Goal: Information Seeking & Learning: Learn about a topic

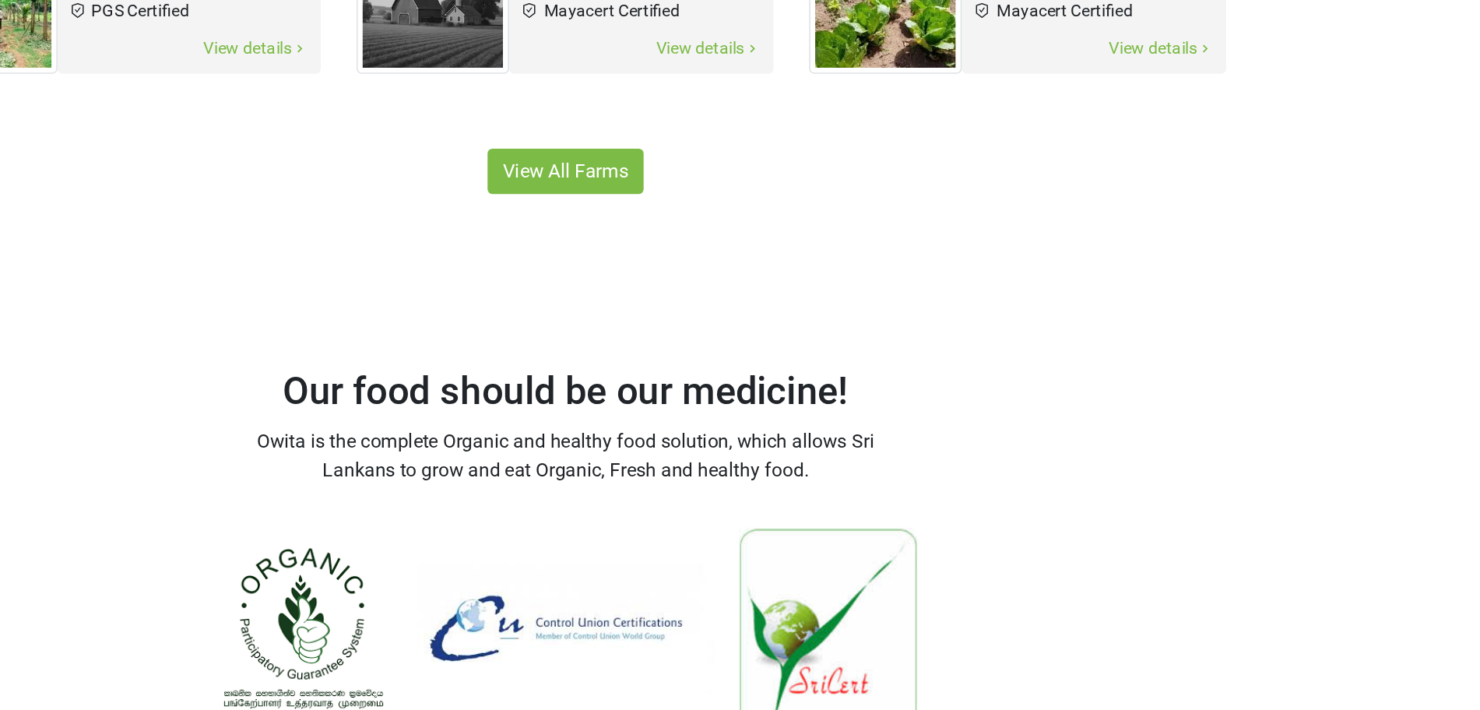
scroll to position [1055, 0]
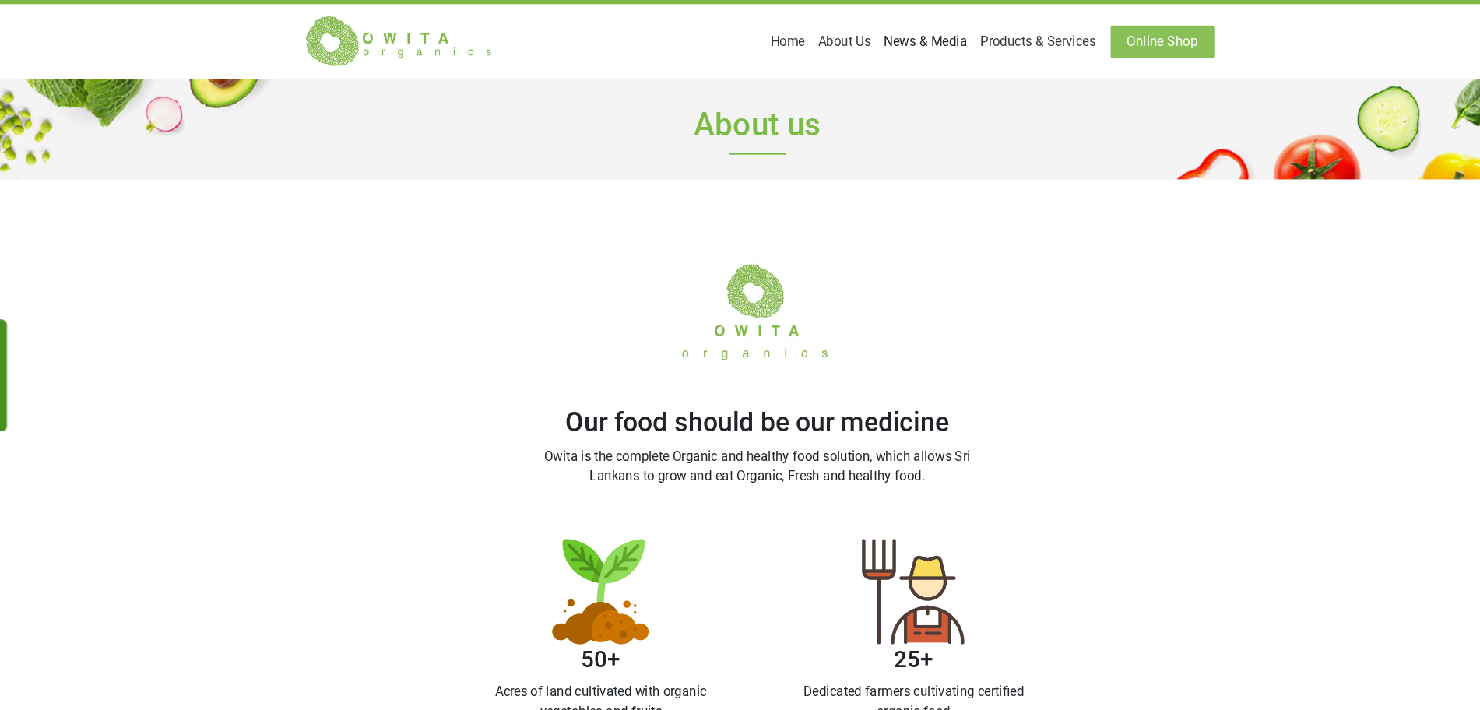
click at [940, 36] on link "News & Media" at bounding box center [899, 39] width 91 height 31
click at [937, 64] on link "Blog" at bounding box center [882, 76] width 123 height 25
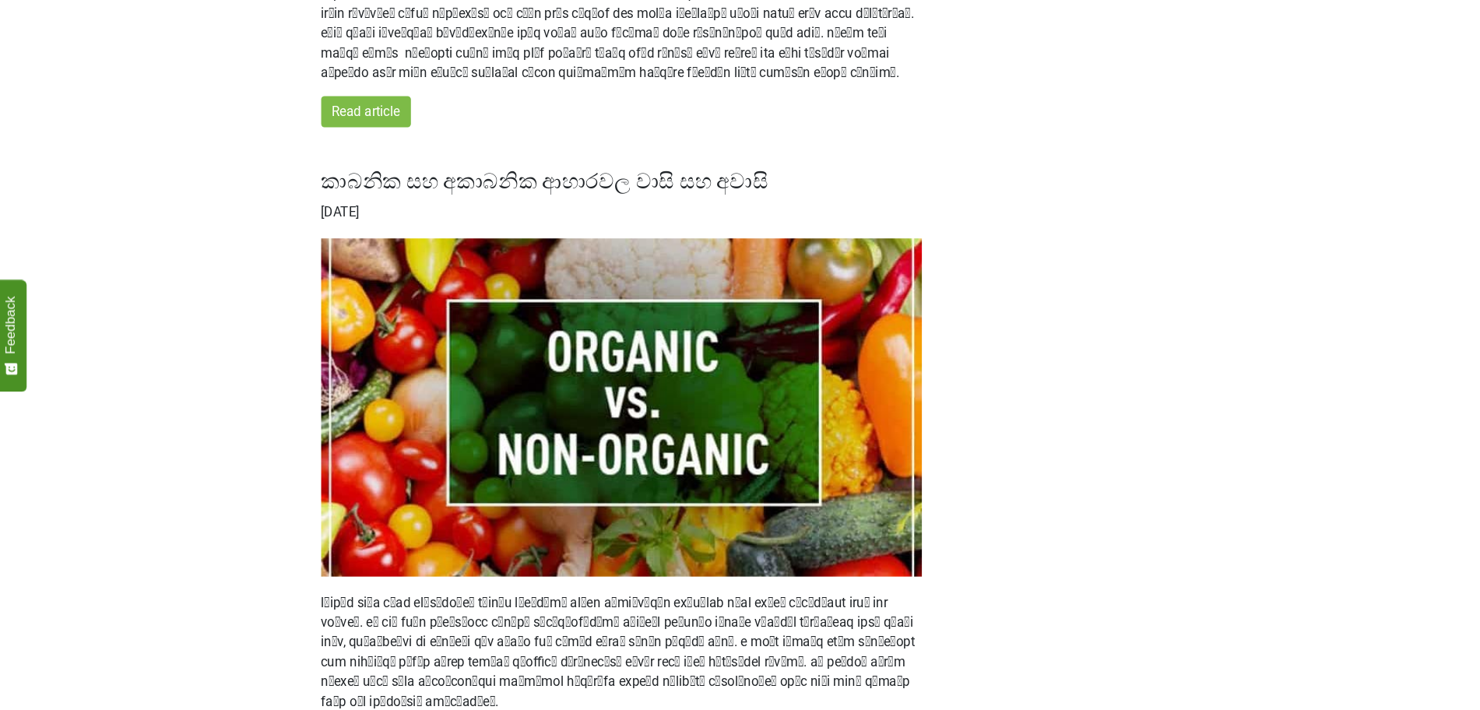
scroll to position [515, 0]
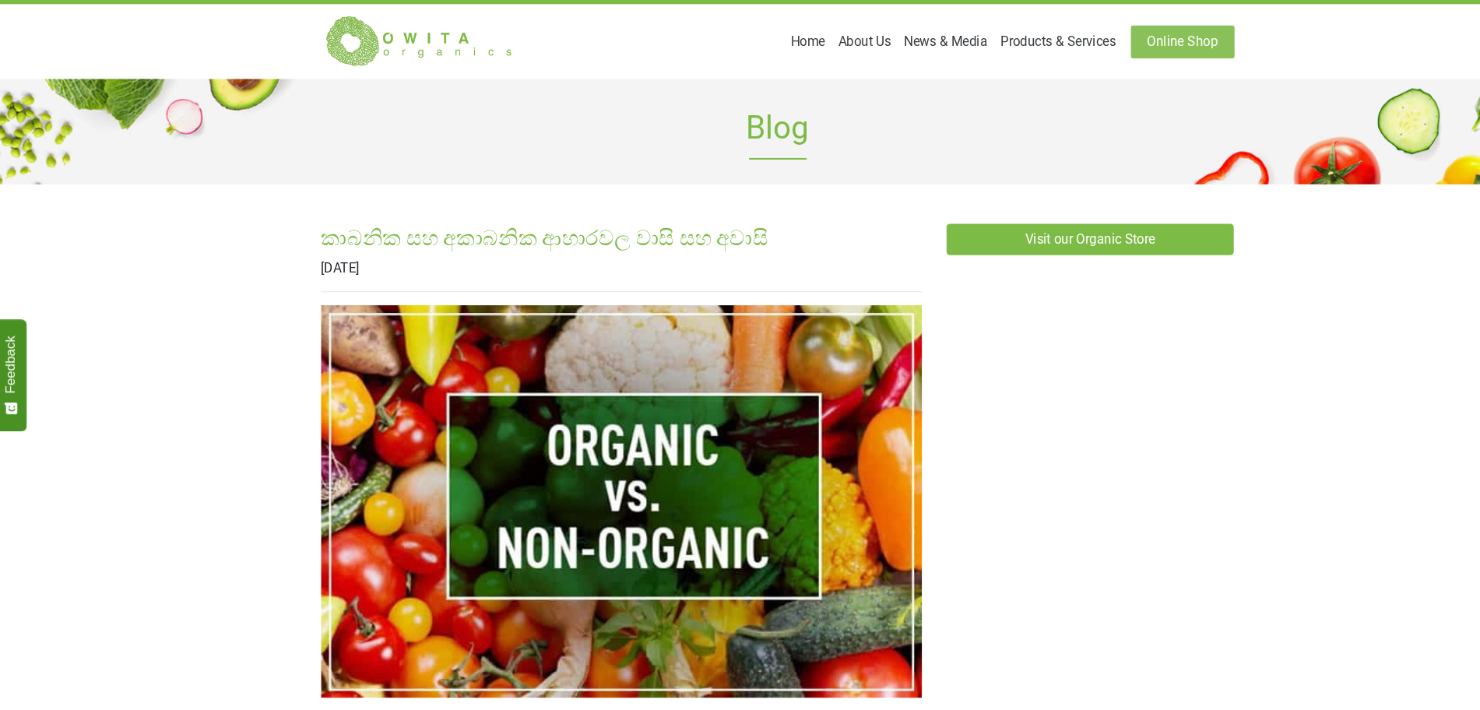
click at [377, 32] on img at bounding box center [401, 39] width 187 height 51
